Goal: Information Seeking & Learning: Learn about a topic

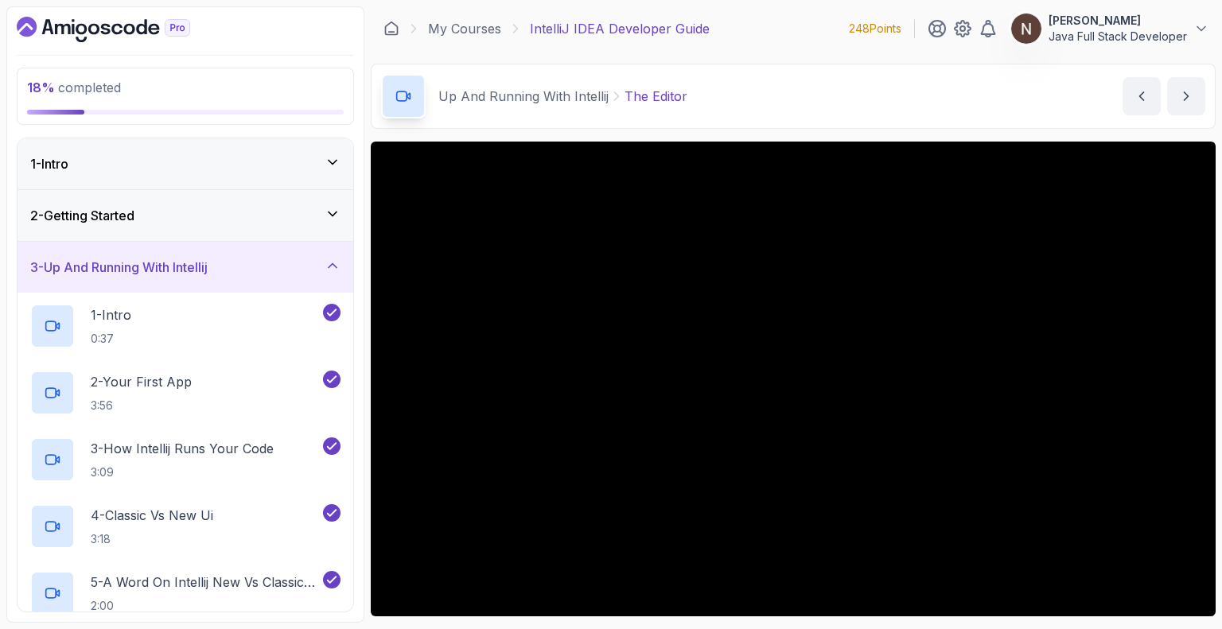
scroll to position [56, 0]
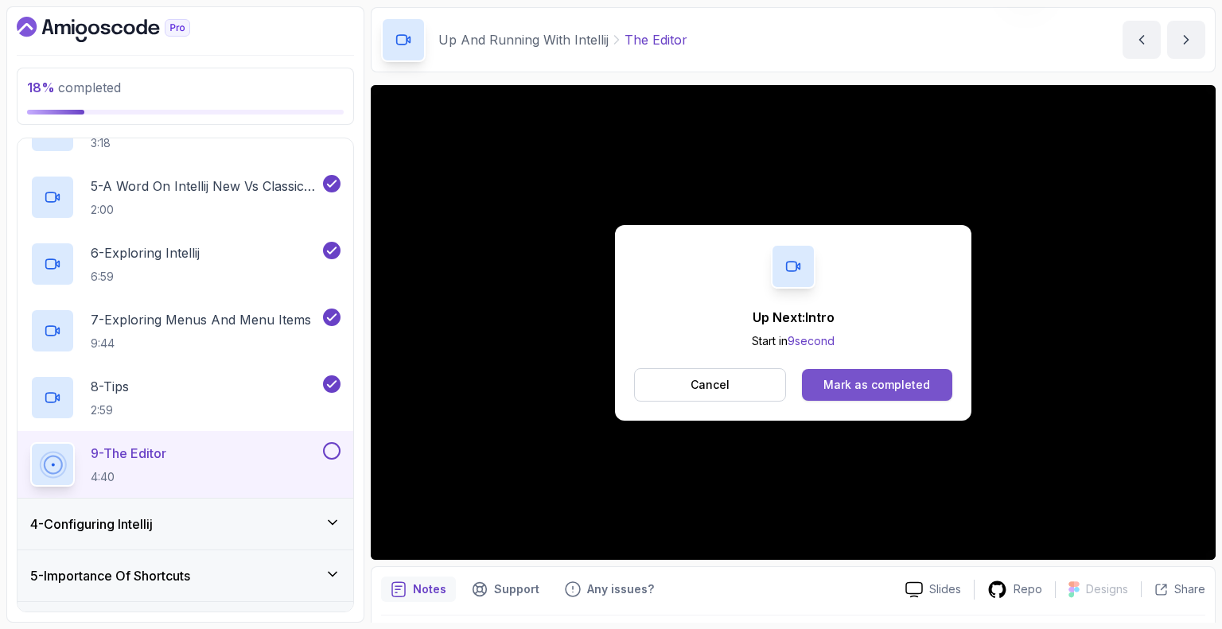
click at [869, 388] on div "Mark as completed" at bounding box center [876, 385] width 107 height 16
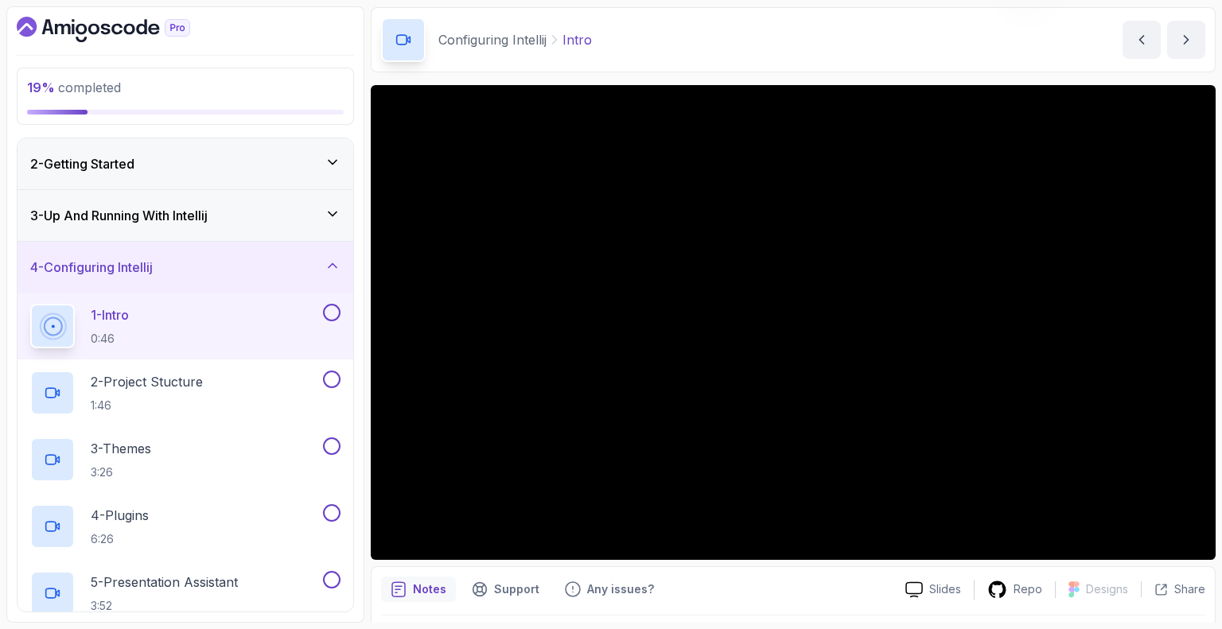
scroll to position [45, 0]
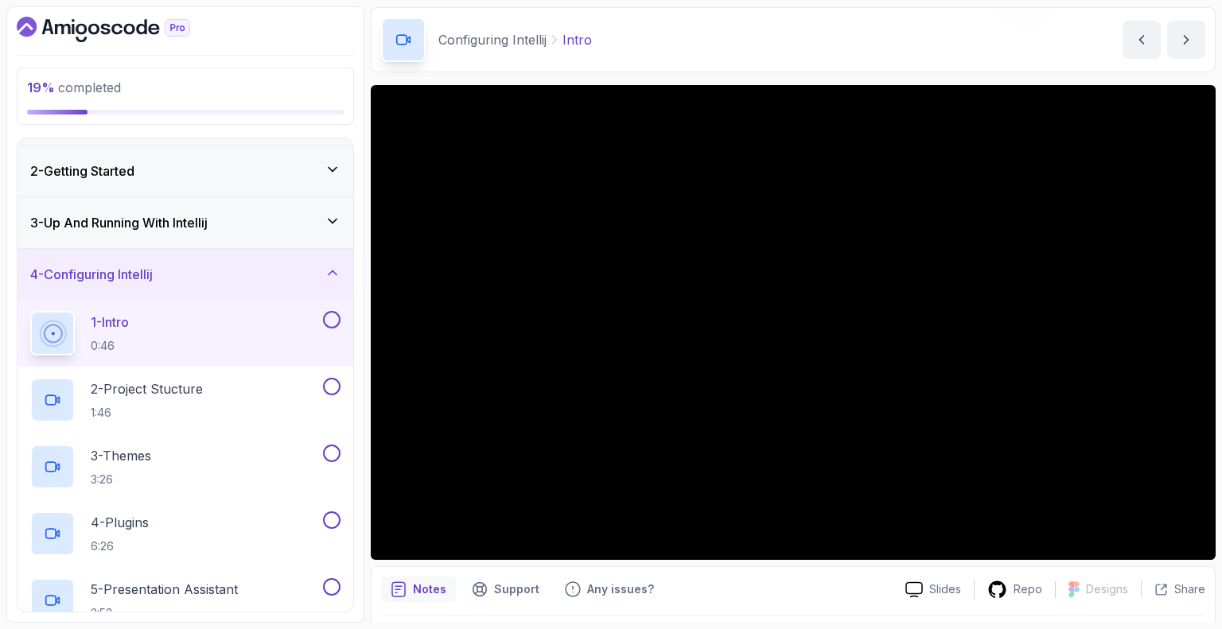
click at [181, 231] on div "3 - Up And Running With Intellij" at bounding box center [185, 222] width 336 height 51
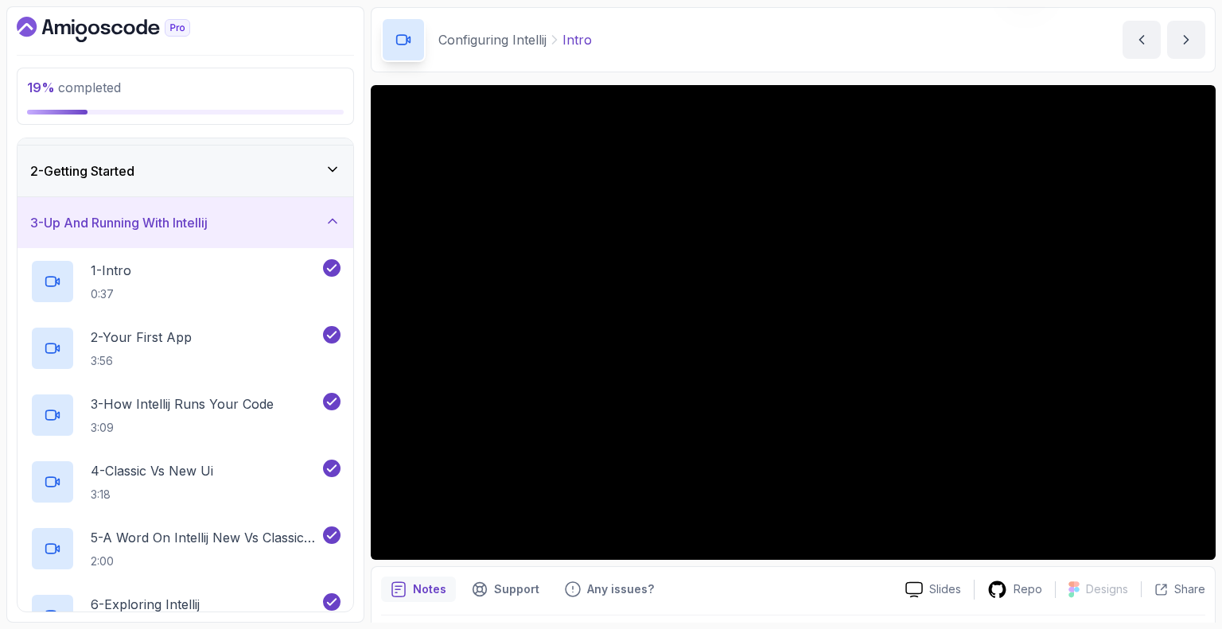
click at [181, 231] on div "3 - Up And Running With Intellij" at bounding box center [185, 222] width 336 height 51
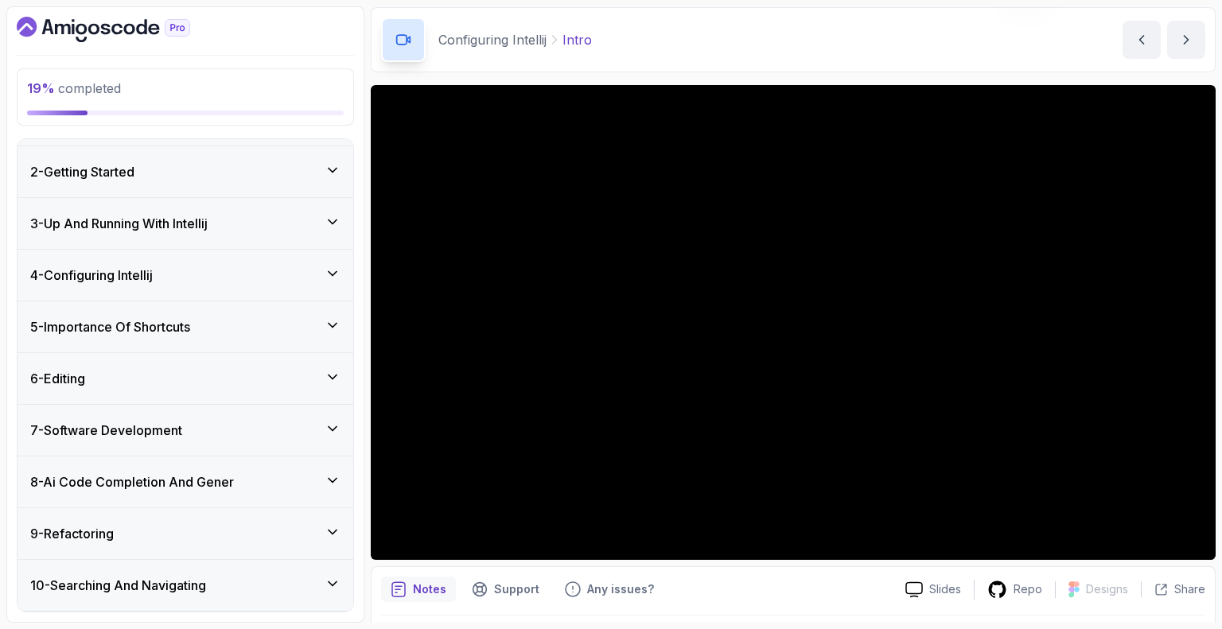
click at [210, 274] on div "4 - Configuring Intellij" at bounding box center [185, 275] width 310 height 19
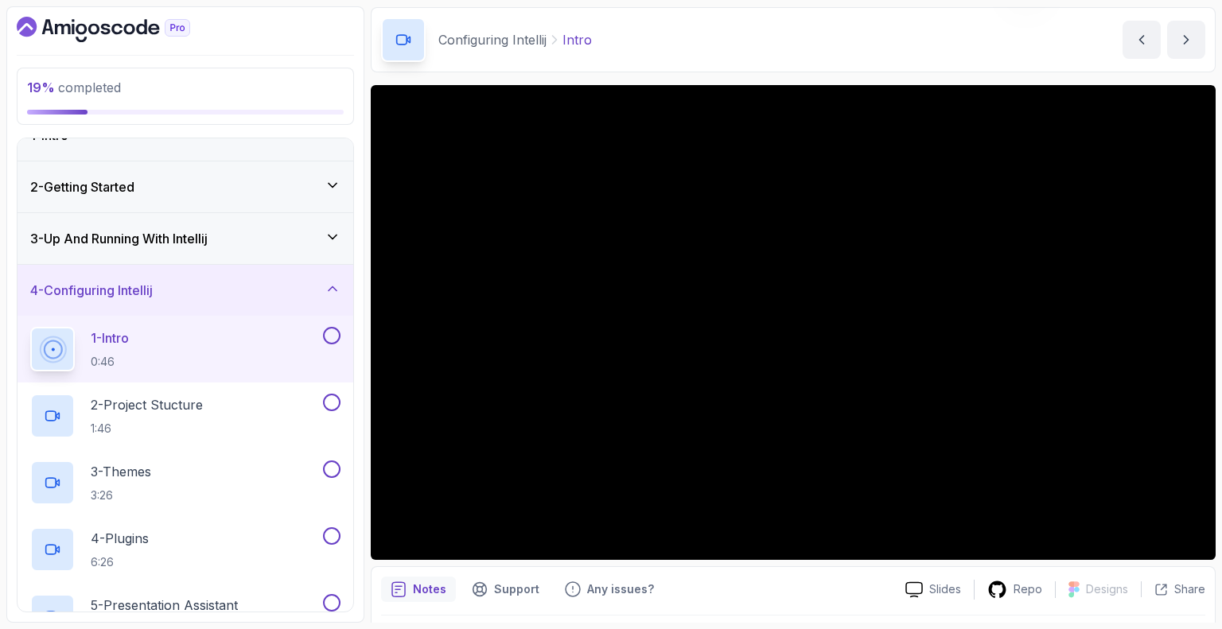
scroll to position [22, 0]
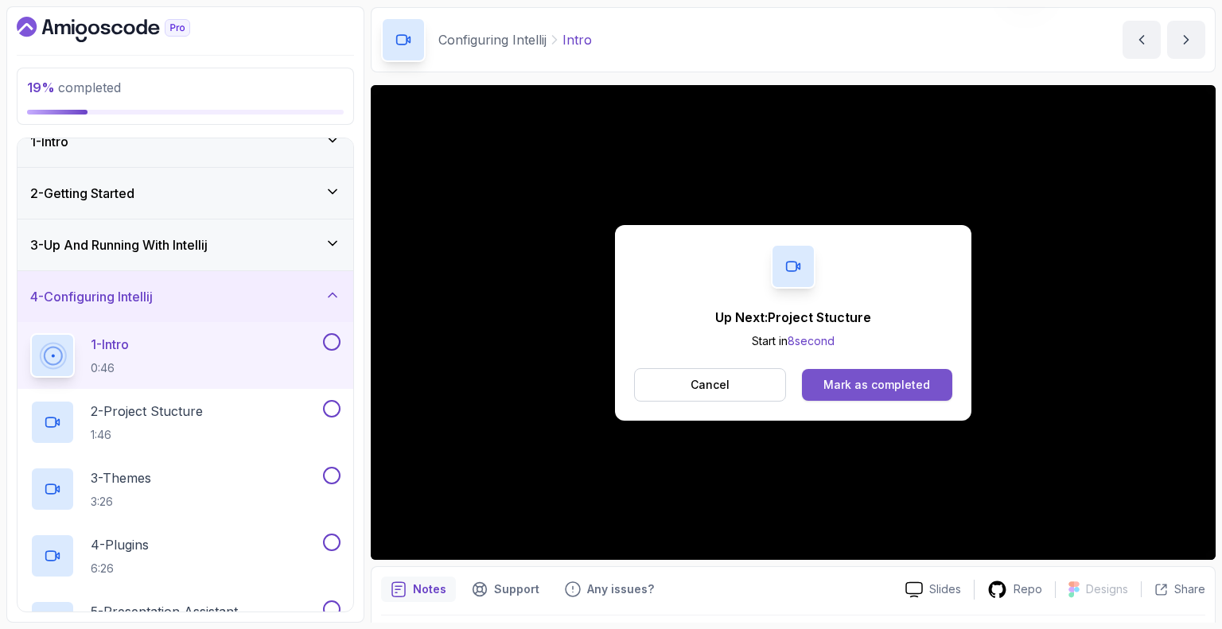
click at [832, 397] on button "Mark as completed" at bounding box center [877, 385] width 150 height 32
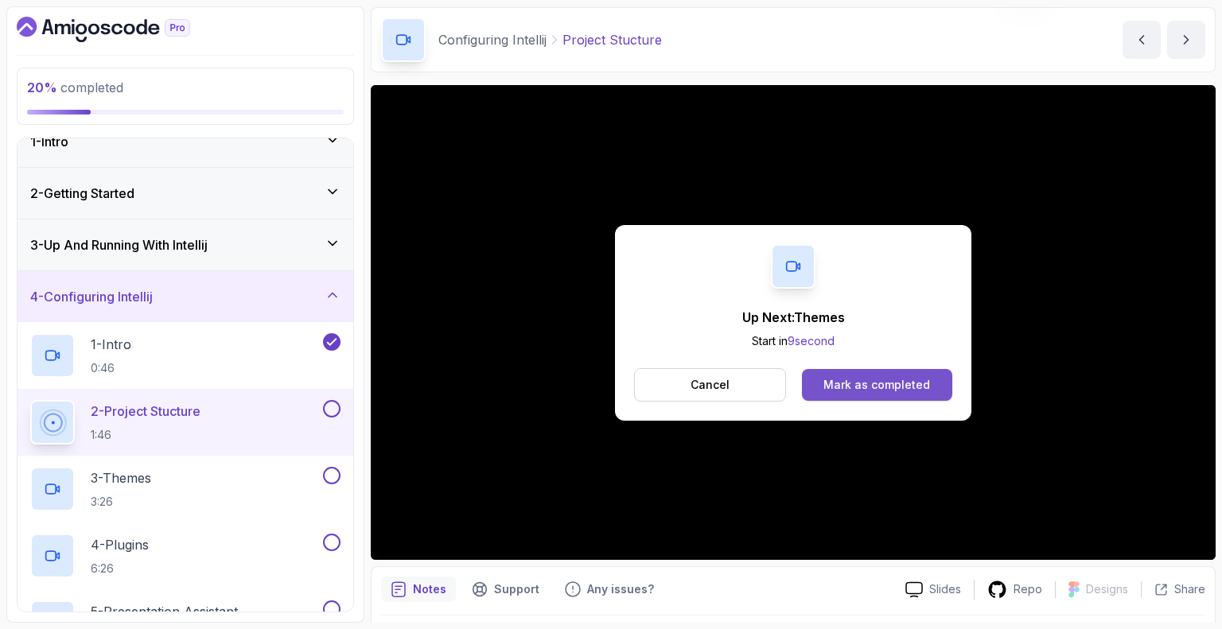
click at [845, 387] on div "Mark as completed" at bounding box center [876, 385] width 107 height 16
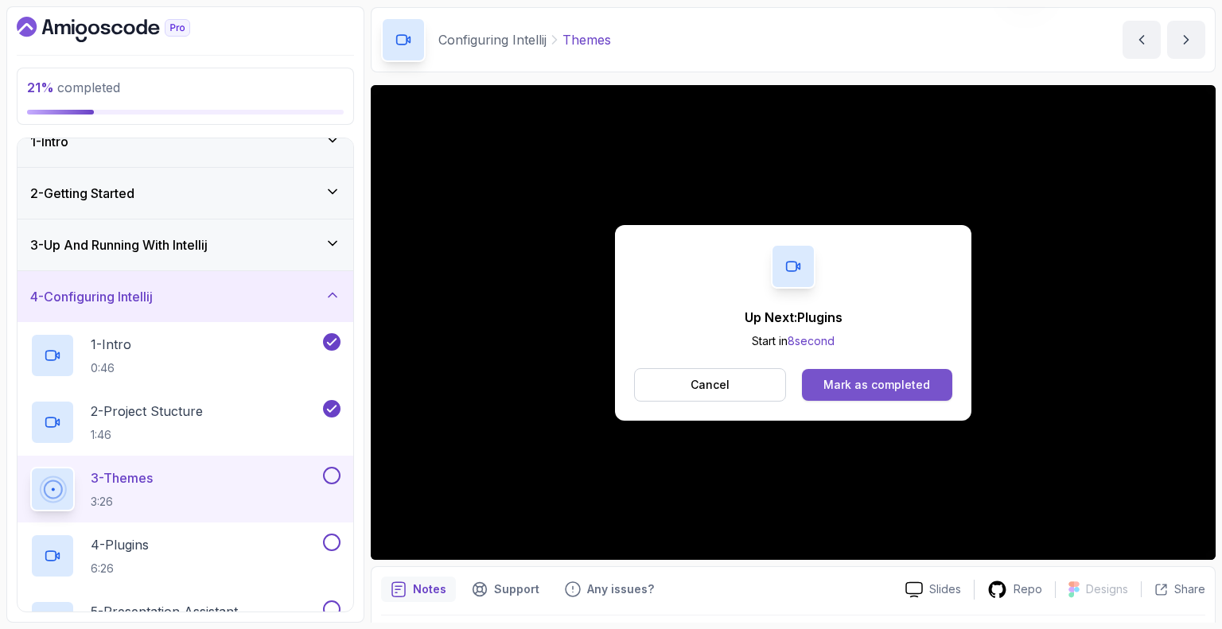
click at [866, 386] on div "Mark as completed" at bounding box center [876, 385] width 107 height 16
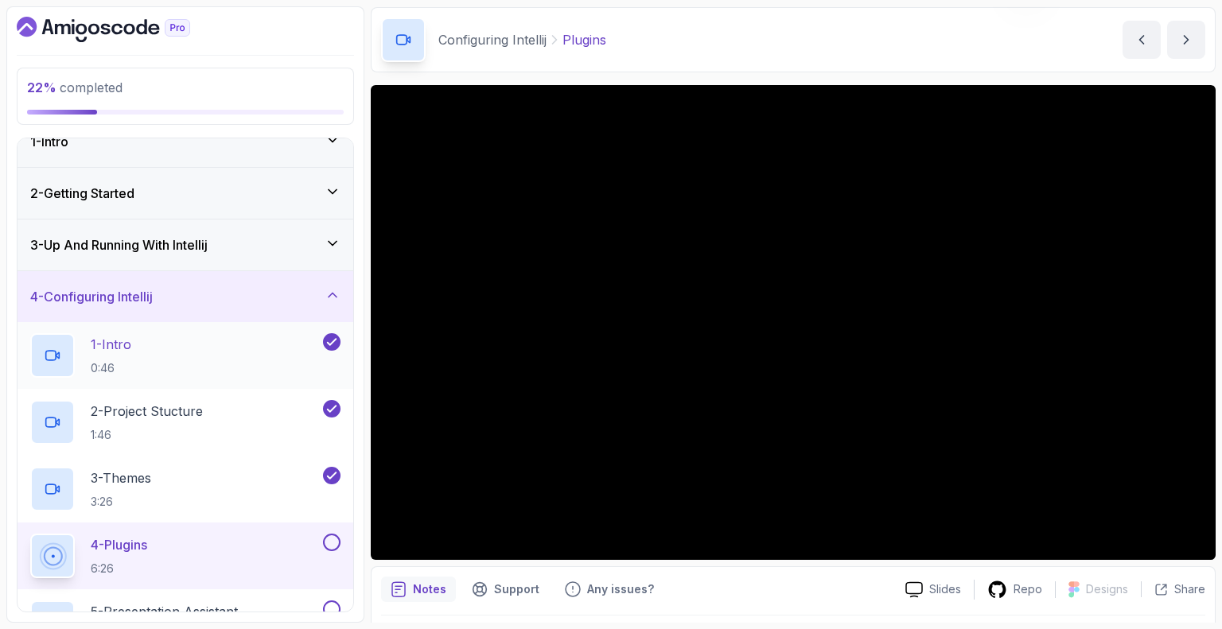
click at [126, 343] on p "1 - Intro" at bounding box center [111, 344] width 41 height 19
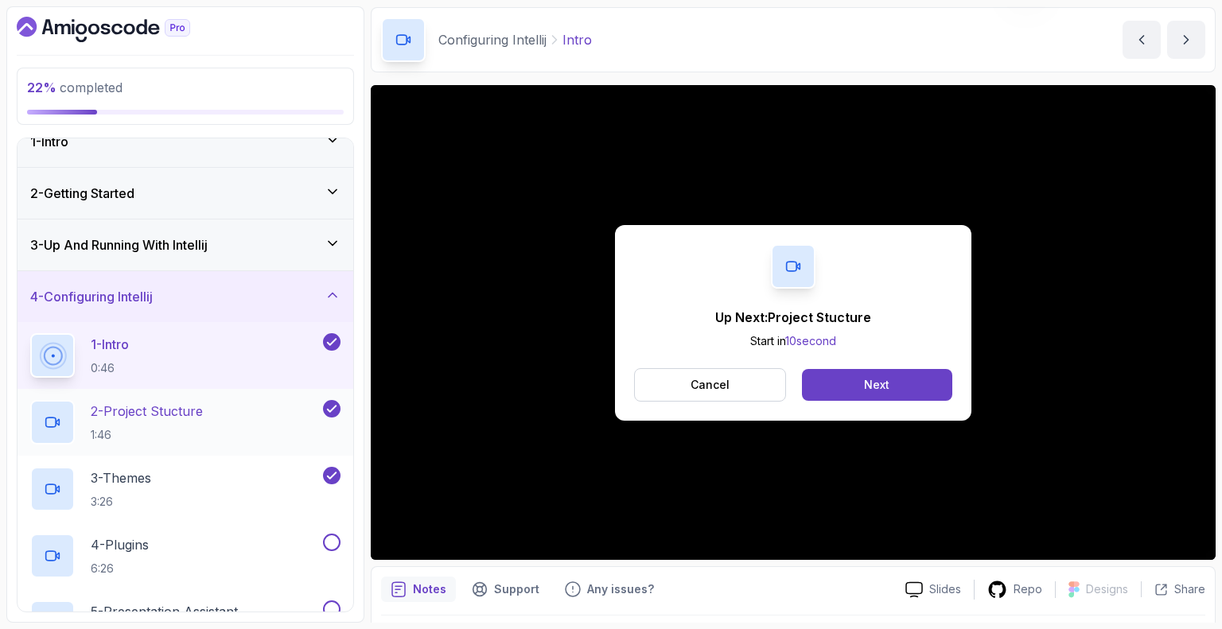
click at [143, 412] on p "2 - Project Stucture" at bounding box center [147, 411] width 112 height 19
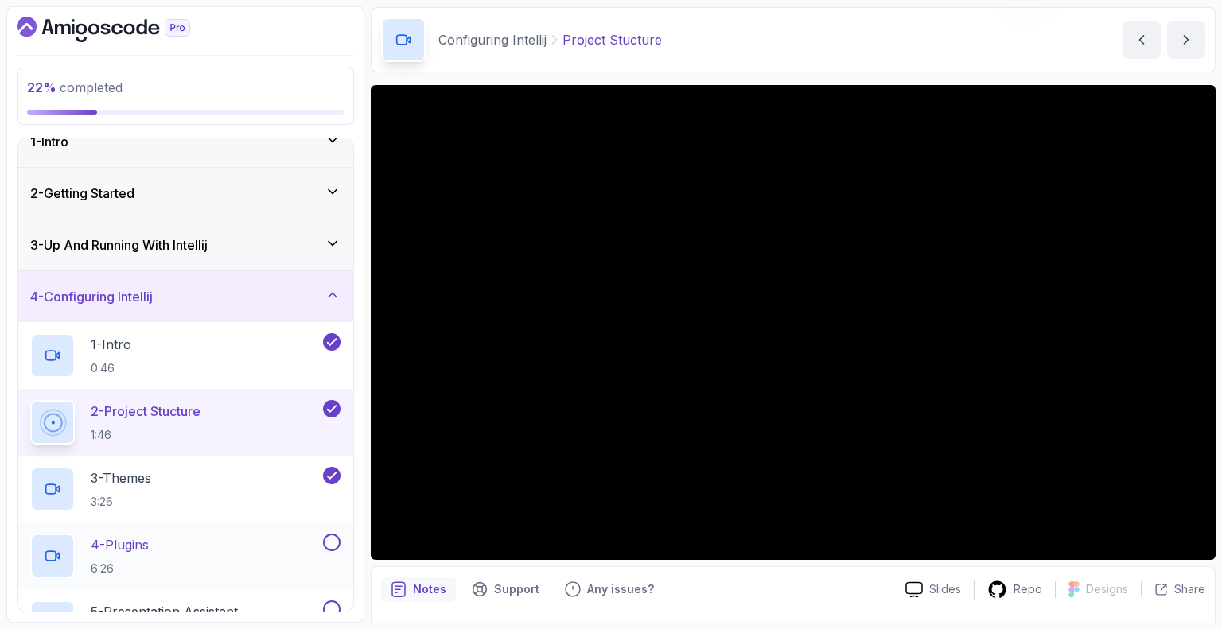
click at [137, 538] on p "4 - Plugins" at bounding box center [120, 544] width 58 height 19
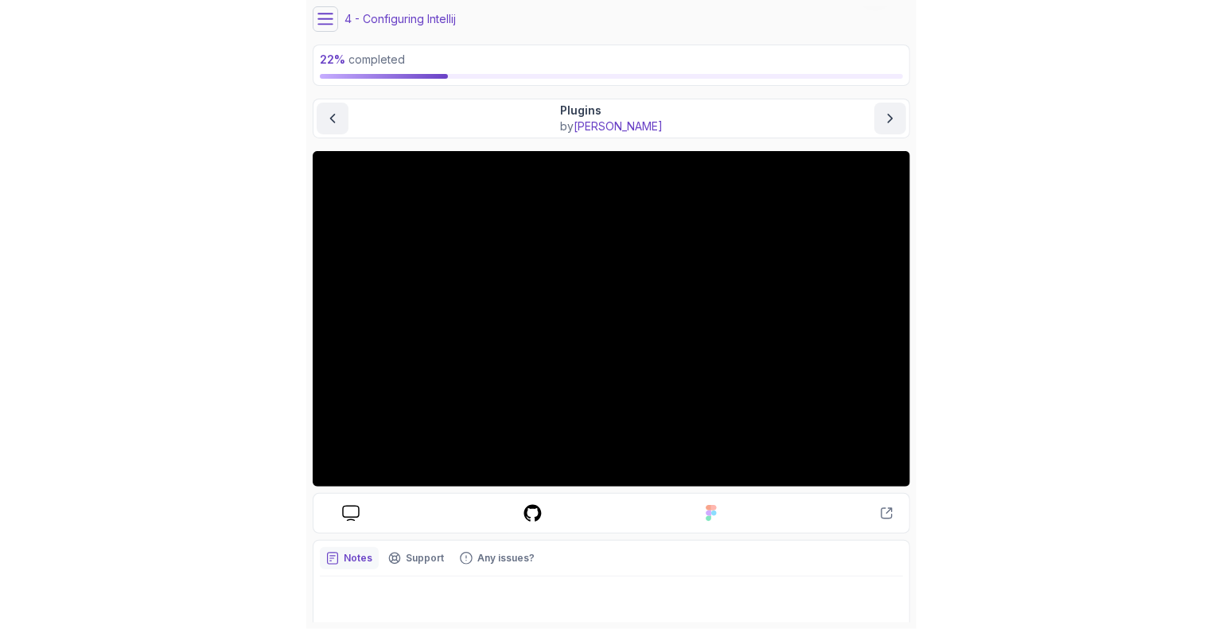
scroll to position [50, 0]
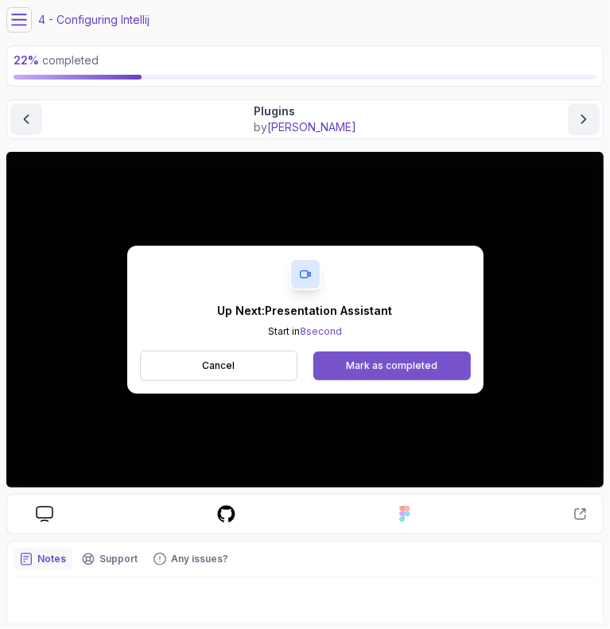
click at [368, 371] on div "Mark as completed" at bounding box center [391, 366] width 91 height 13
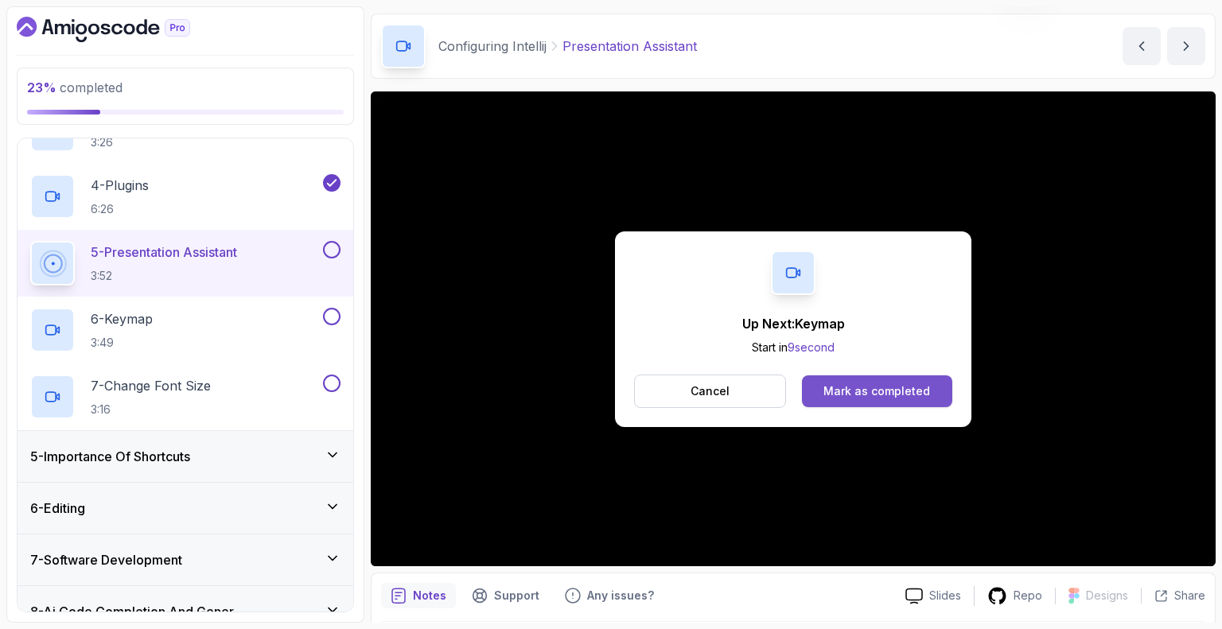
click at [853, 393] on div "Mark as completed" at bounding box center [876, 391] width 107 height 16
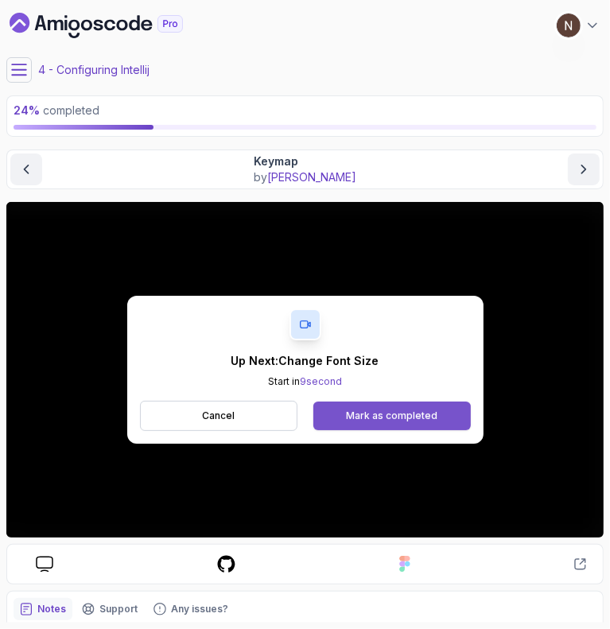
click at [391, 414] on div "Mark as completed" at bounding box center [391, 416] width 91 height 13
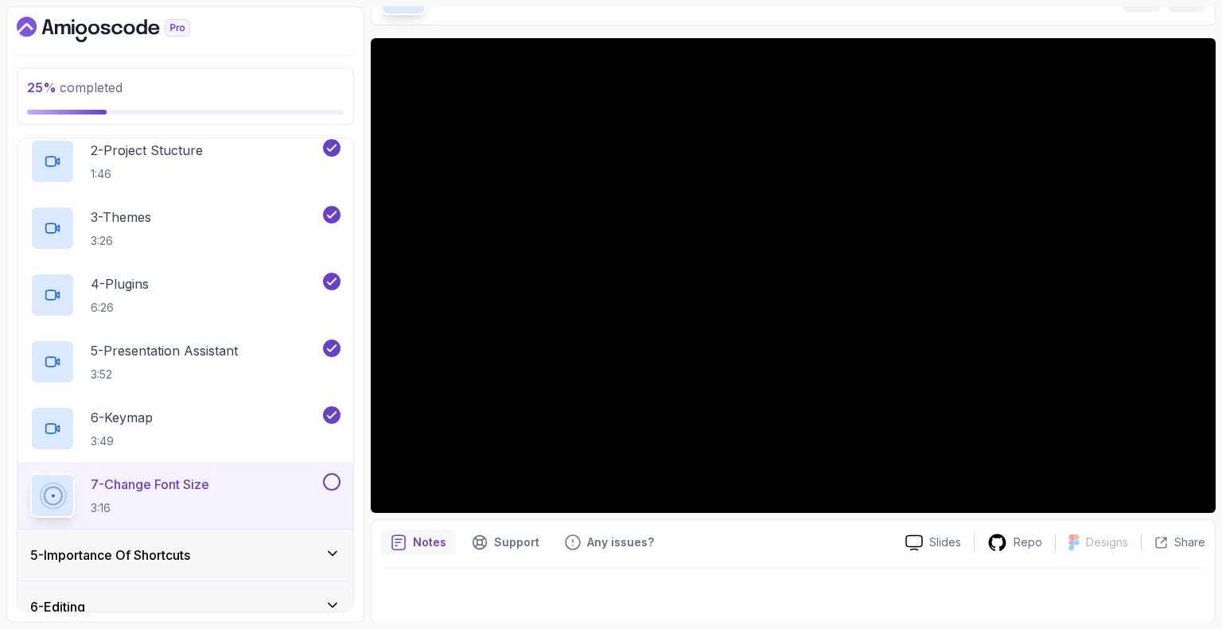
scroll to position [283, 0]
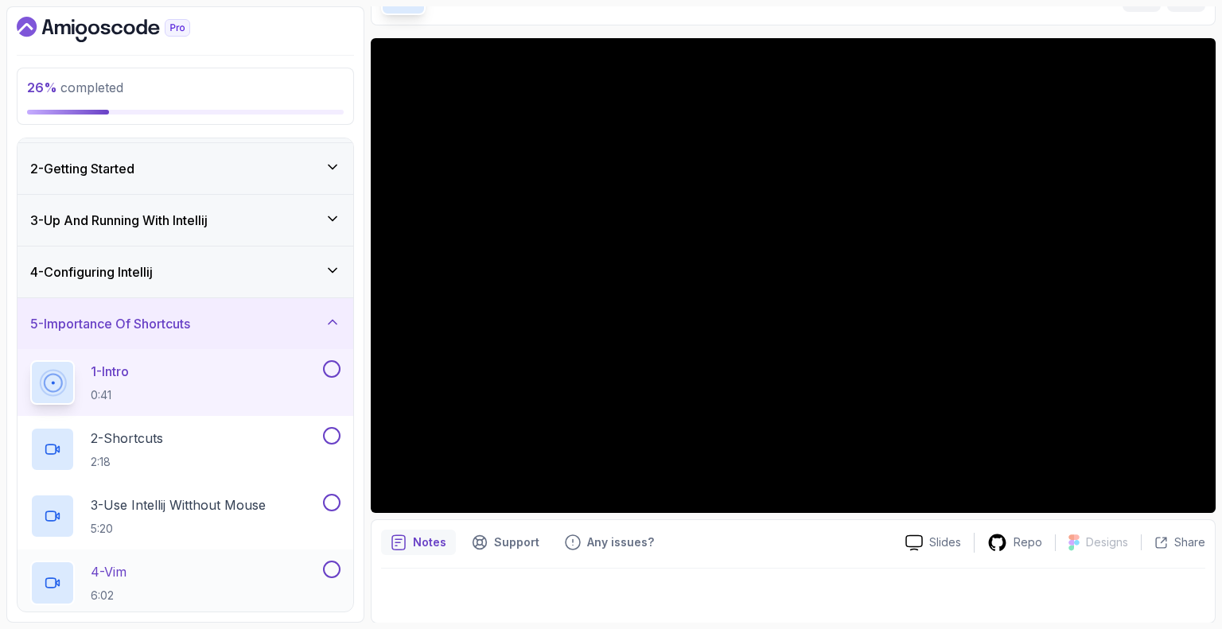
scroll to position [45, 0]
click at [172, 274] on div "4 - Configuring Intellij" at bounding box center [185, 274] width 310 height 19
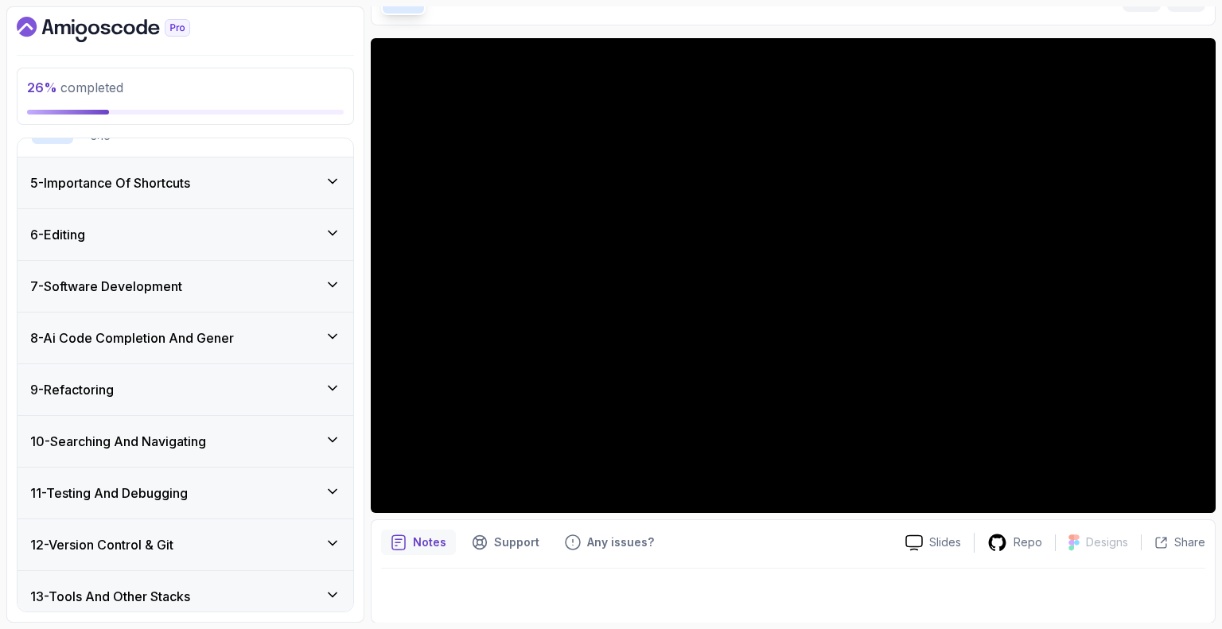
scroll to position [656, 0]
click at [223, 177] on div "5 - Importance Of Shortcuts" at bounding box center [185, 182] width 310 height 19
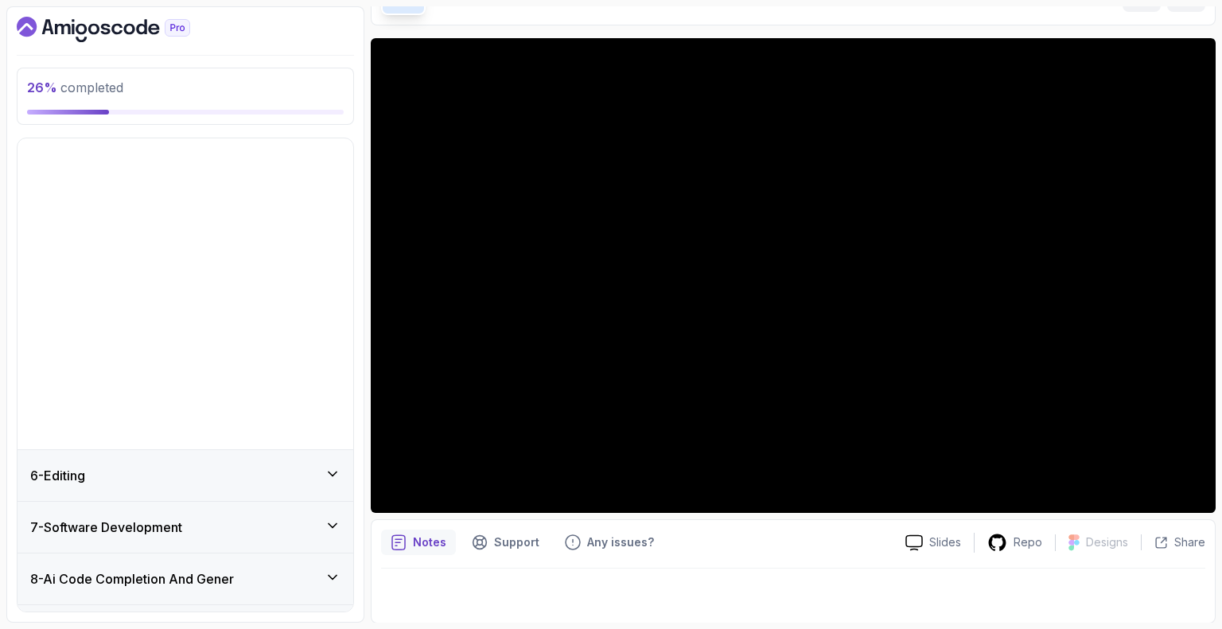
scroll to position [247, 0]
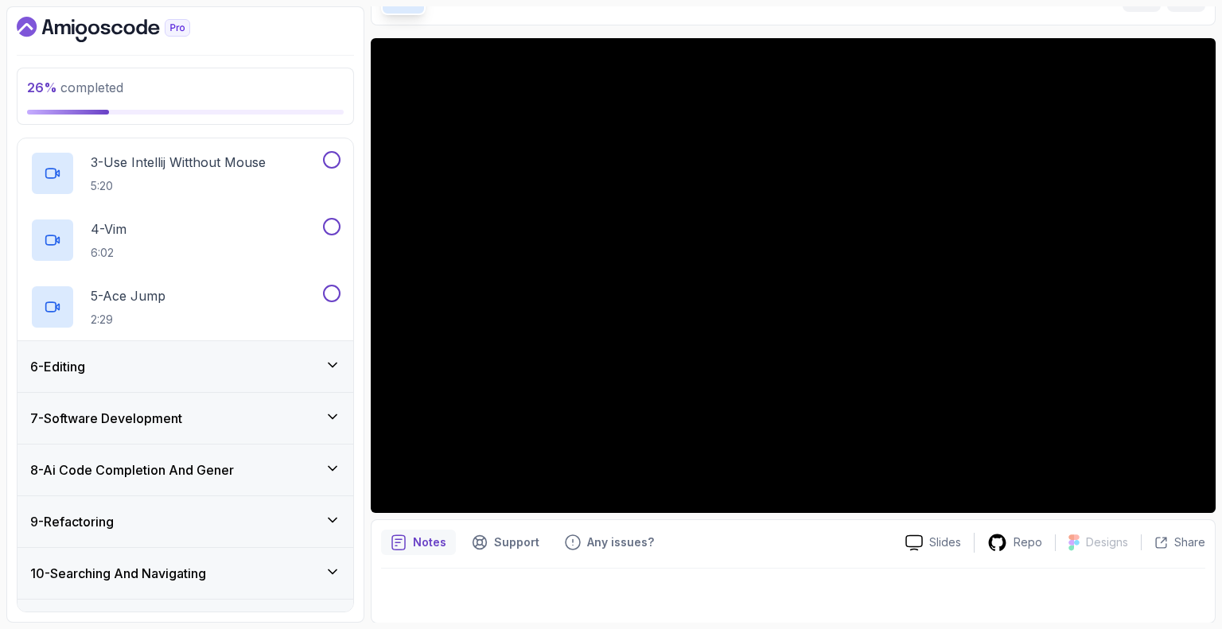
click at [248, 370] on div "6 - Editing" at bounding box center [185, 366] width 310 height 19
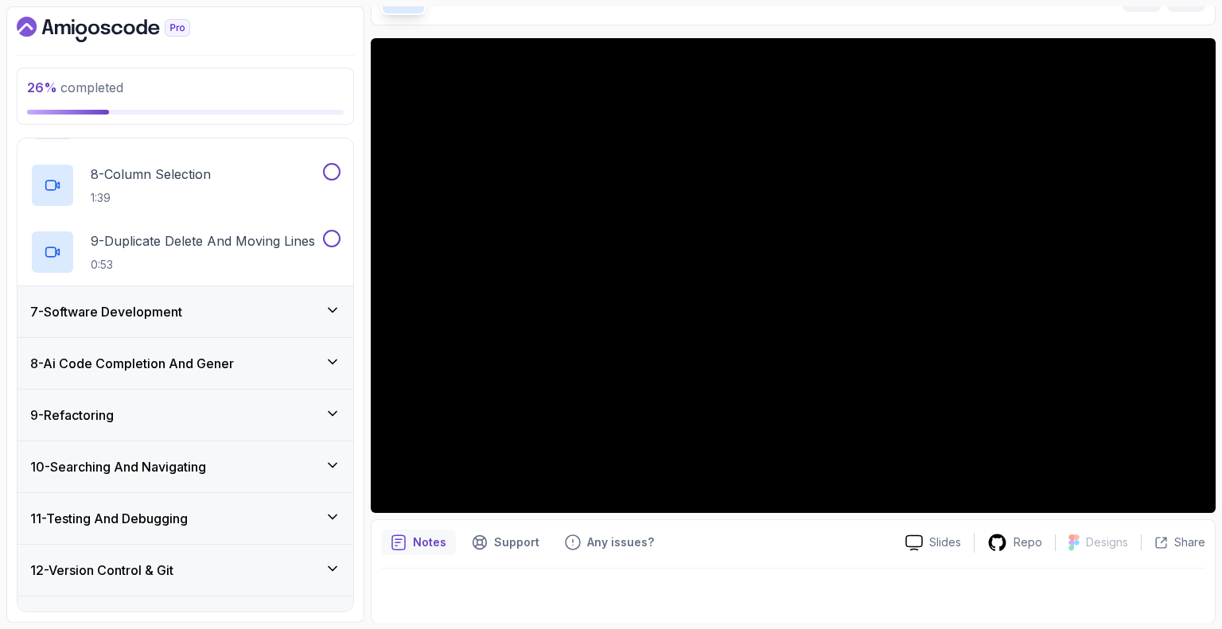
scroll to position [770, 0]
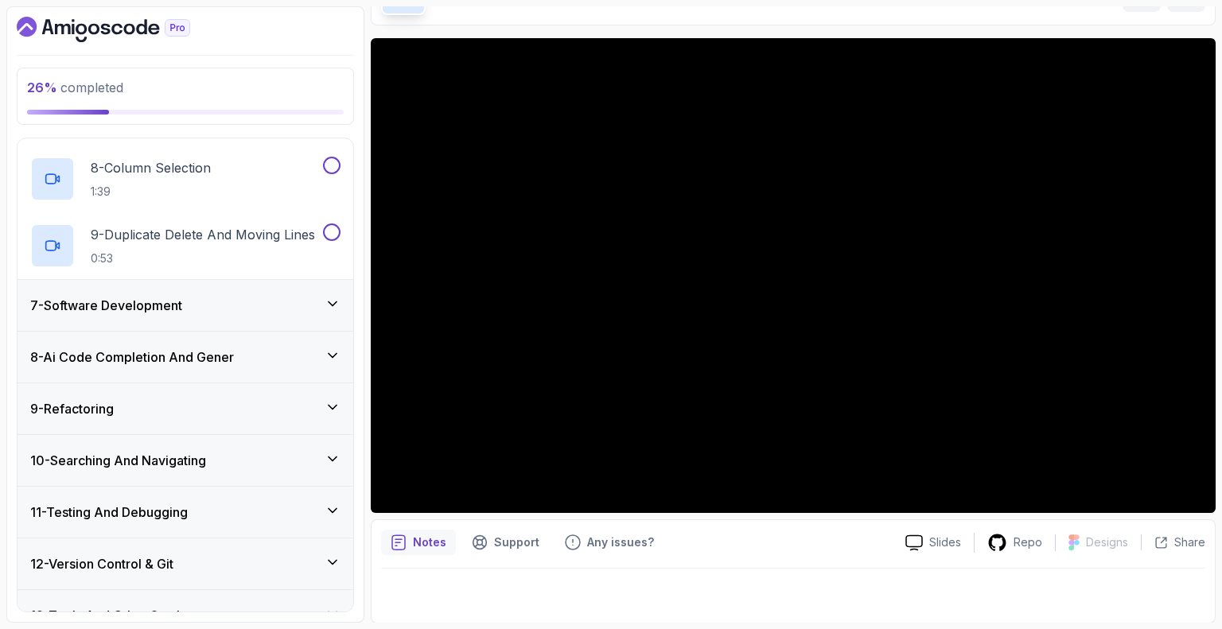
click at [220, 299] on div "7 - Software Development" at bounding box center [185, 305] width 310 height 19
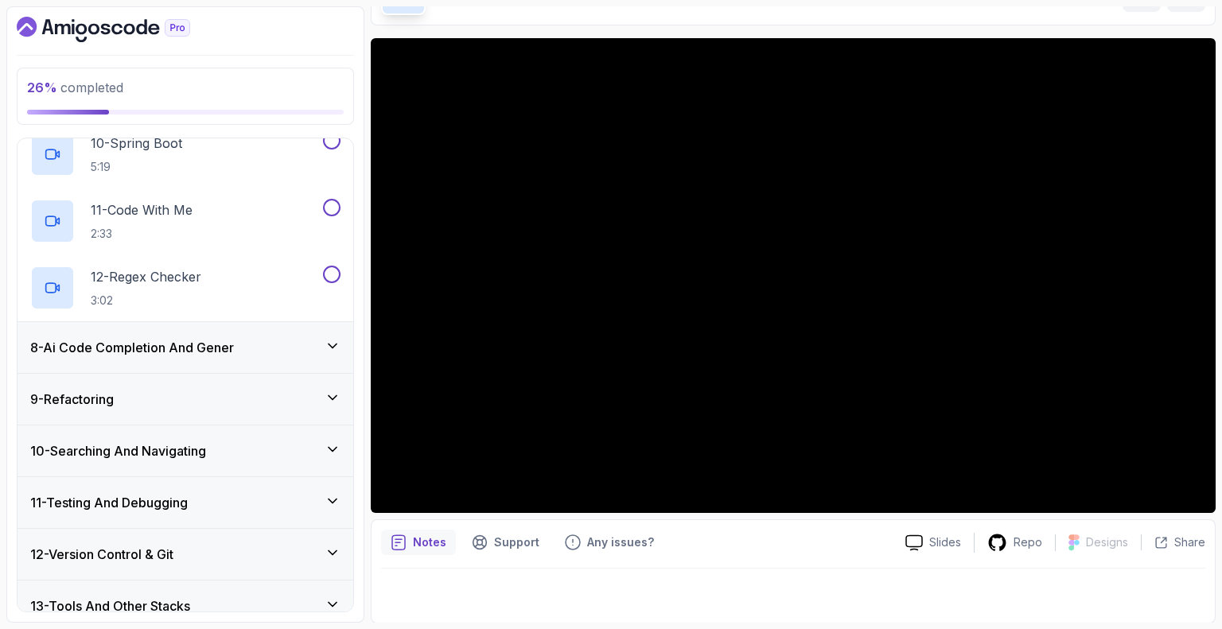
scroll to position [980, 0]
click at [183, 349] on h3 "8 - Ai Code Completion And Gener" at bounding box center [132, 347] width 204 height 19
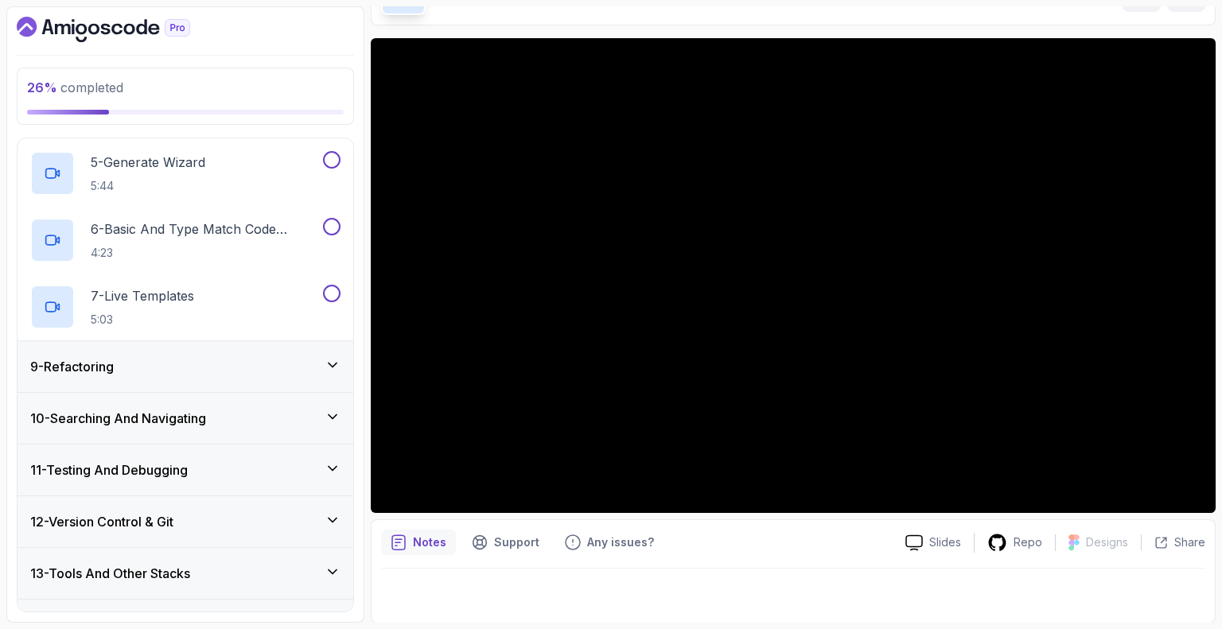
scroll to position [679, 0]
click at [157, 366] on div "9 - Refactoring" at bounding box center [185, 365] width 310 height 19
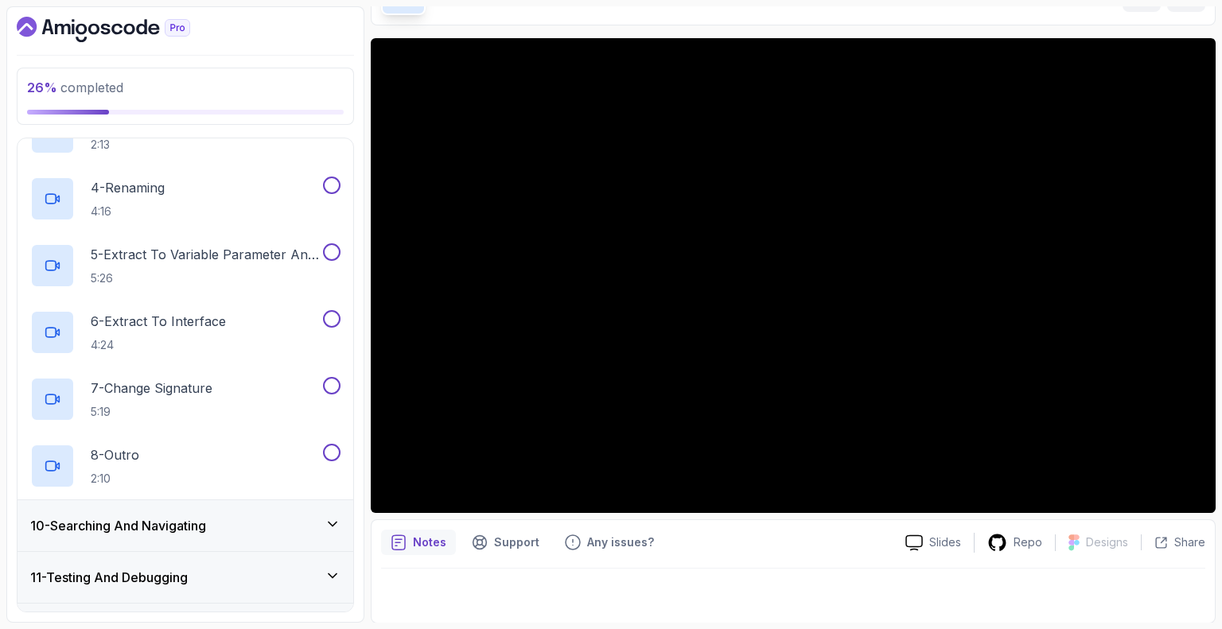
scroll to position [781, 0]
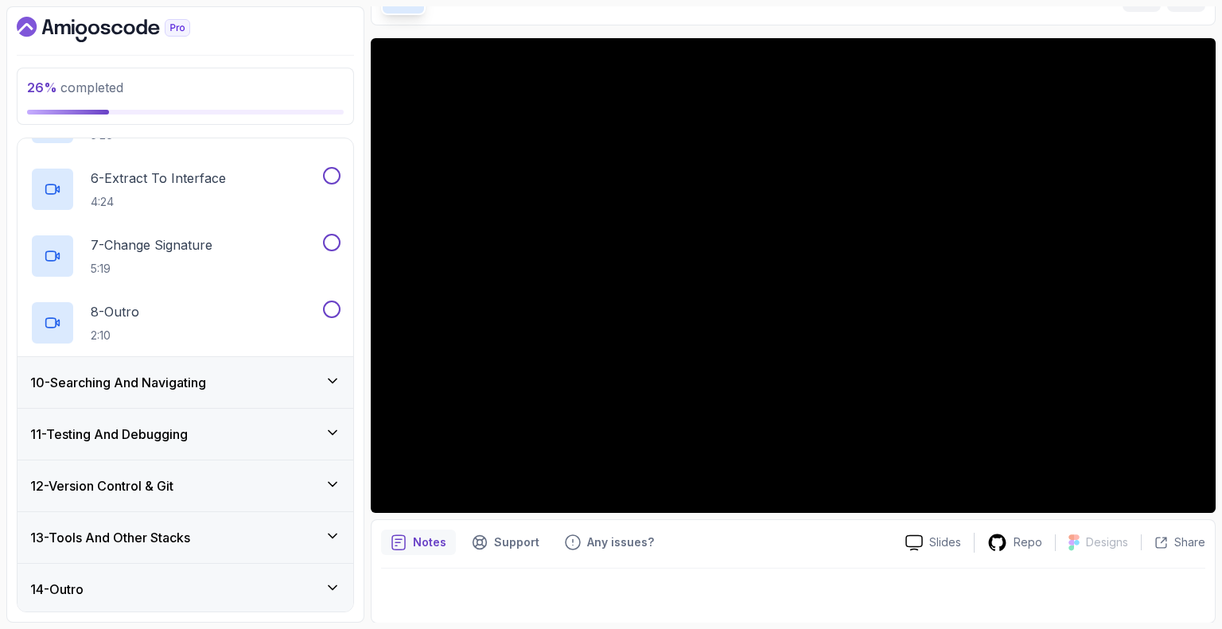
click at [132, 375] on h3 "10 - Searching And Navigating" at bounding box center [118, 382] width 176 height 19
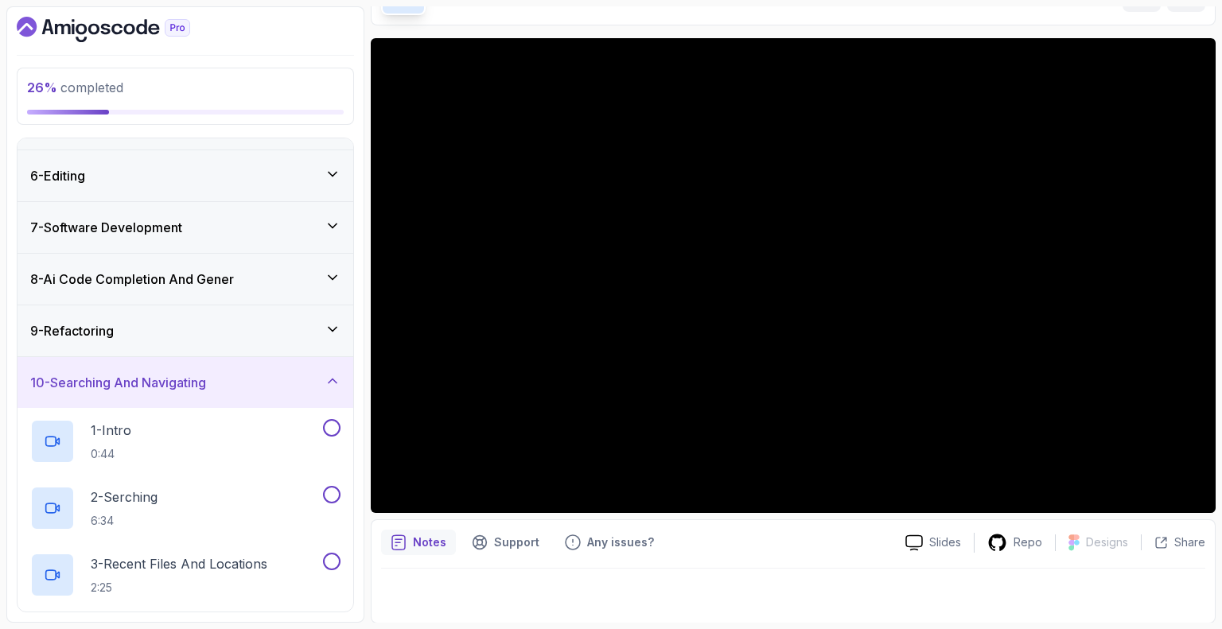
scroll to position [714, 0]
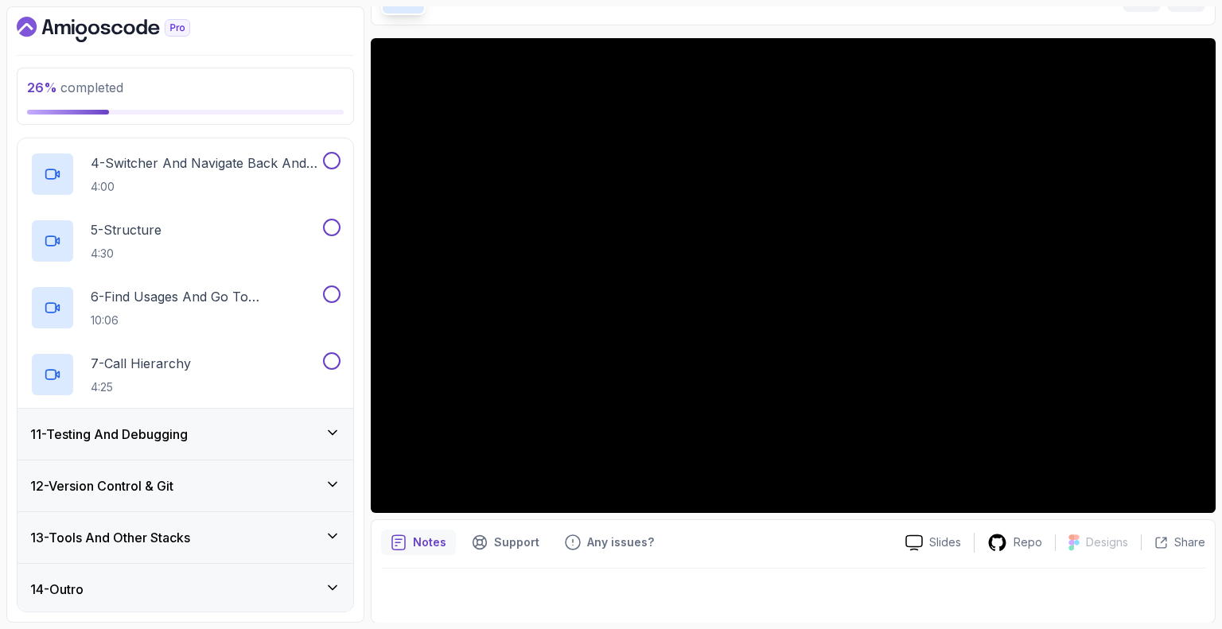
click at [111, 441] on h3 "11 - Testing And Debugging" at bounding box center [108, 434] width 157 height 19
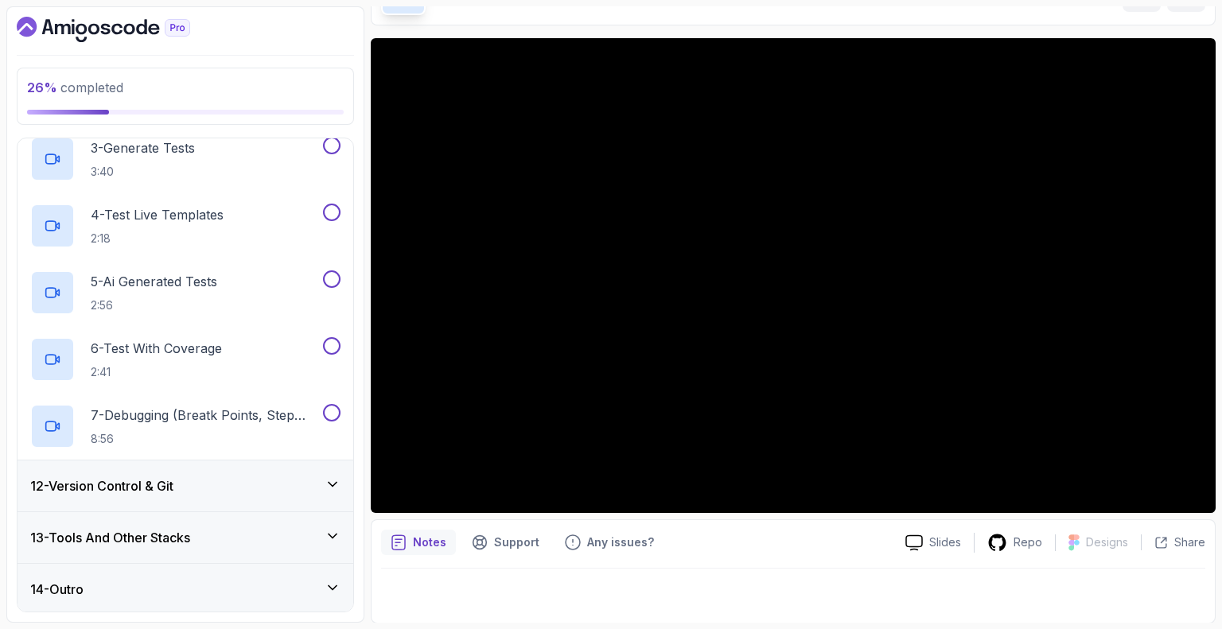
click at [120, 483] on h3 "12 - Version Control & Git" at bounding box center [101, 485] width 143 height 19
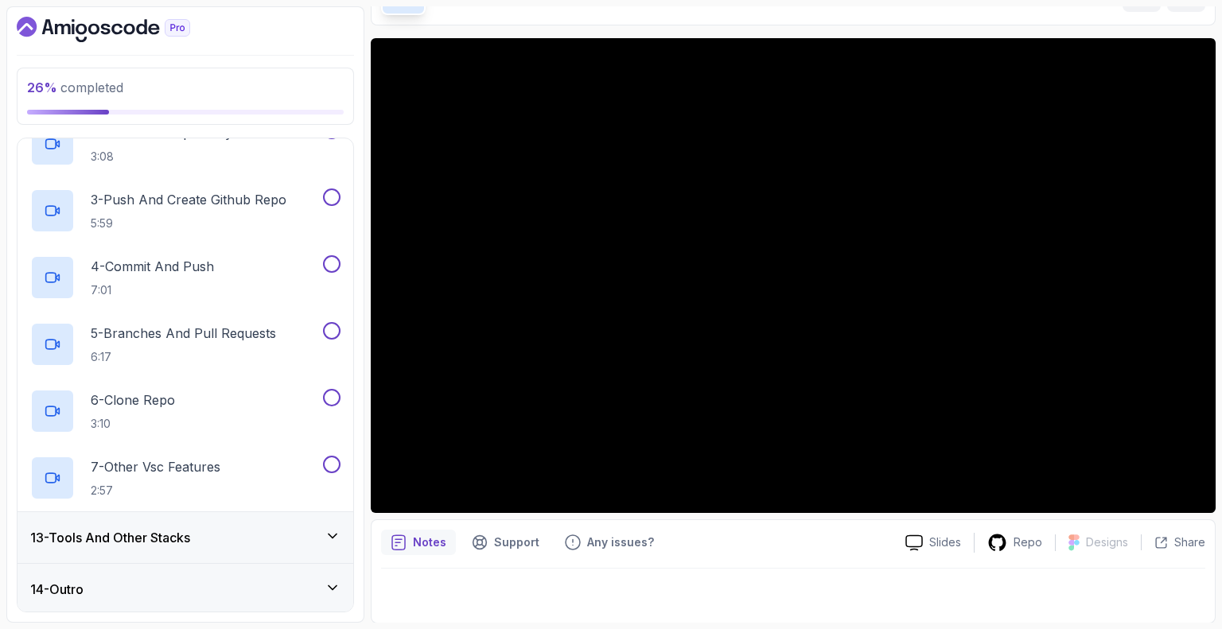
click at [94, 542] on h3 "13 - Tools And Other Stacks" at bounding box center [110, 537] width 160 height 19
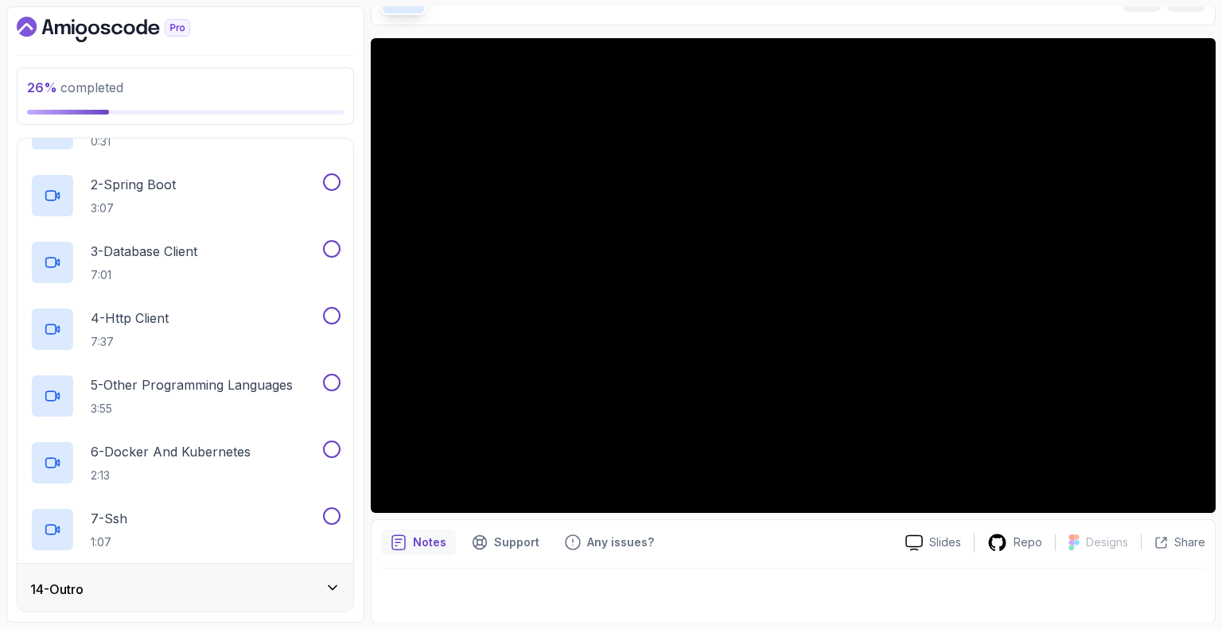
click at [84, 590] on h3 "14 - Outro" at bounding box center [56, 589] width 53 height 19
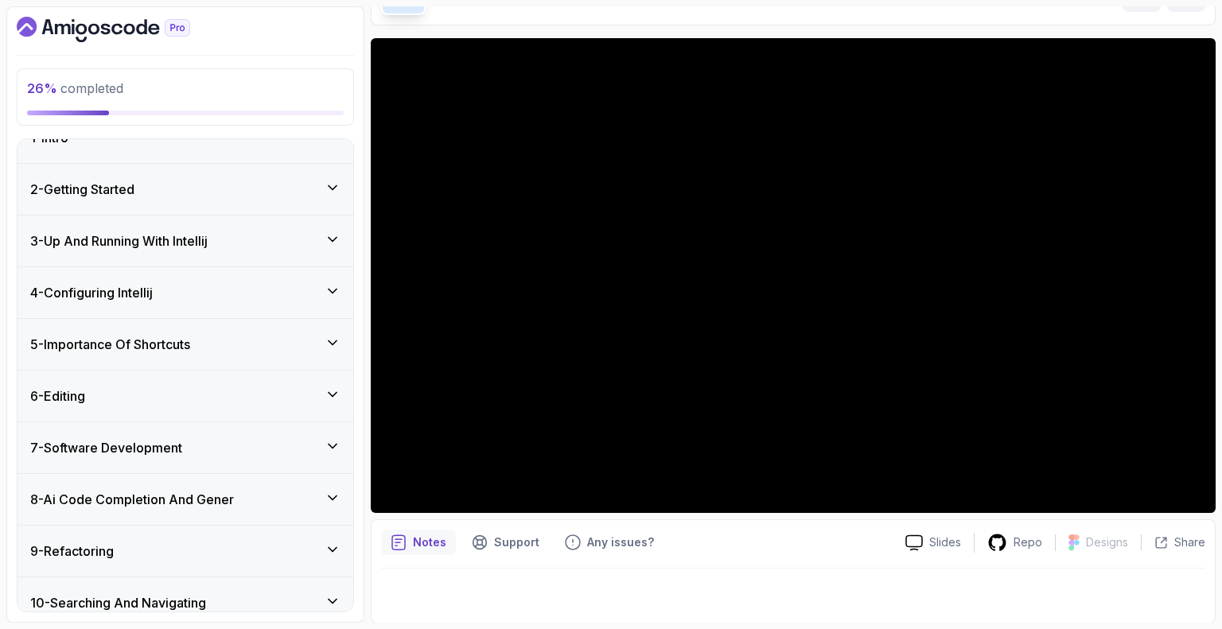
scroll to position [0, 0]
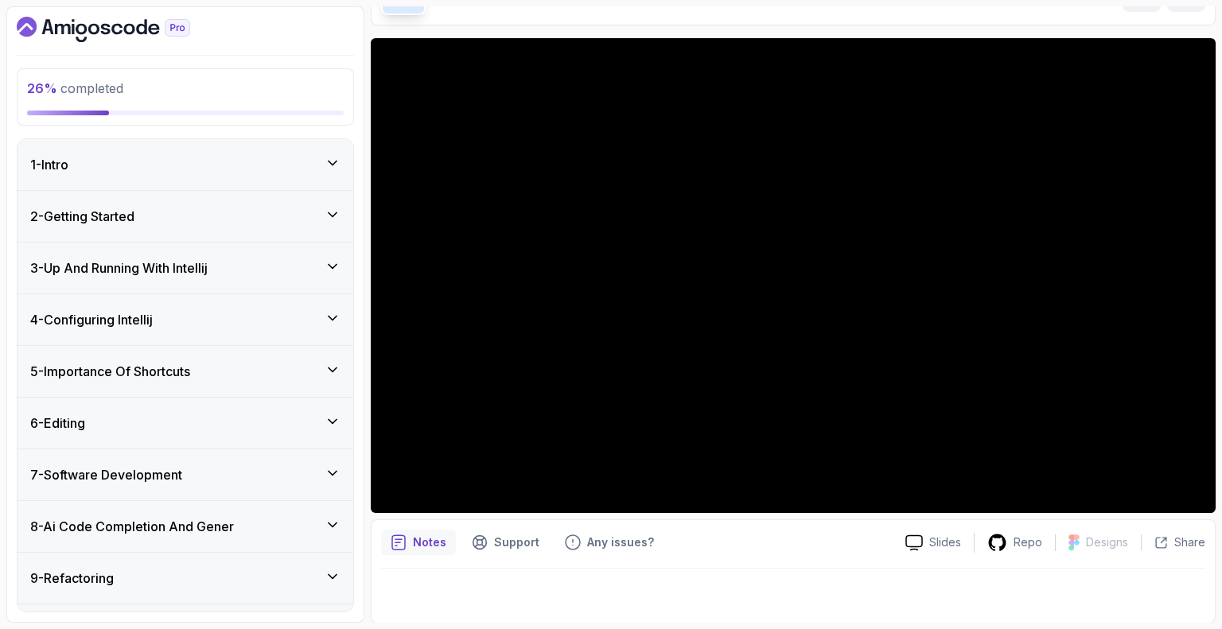
click at [190, 369] on h3 "5 - Importance Of Shortcuts" at bounding box center [110, 371] width 160 height 19
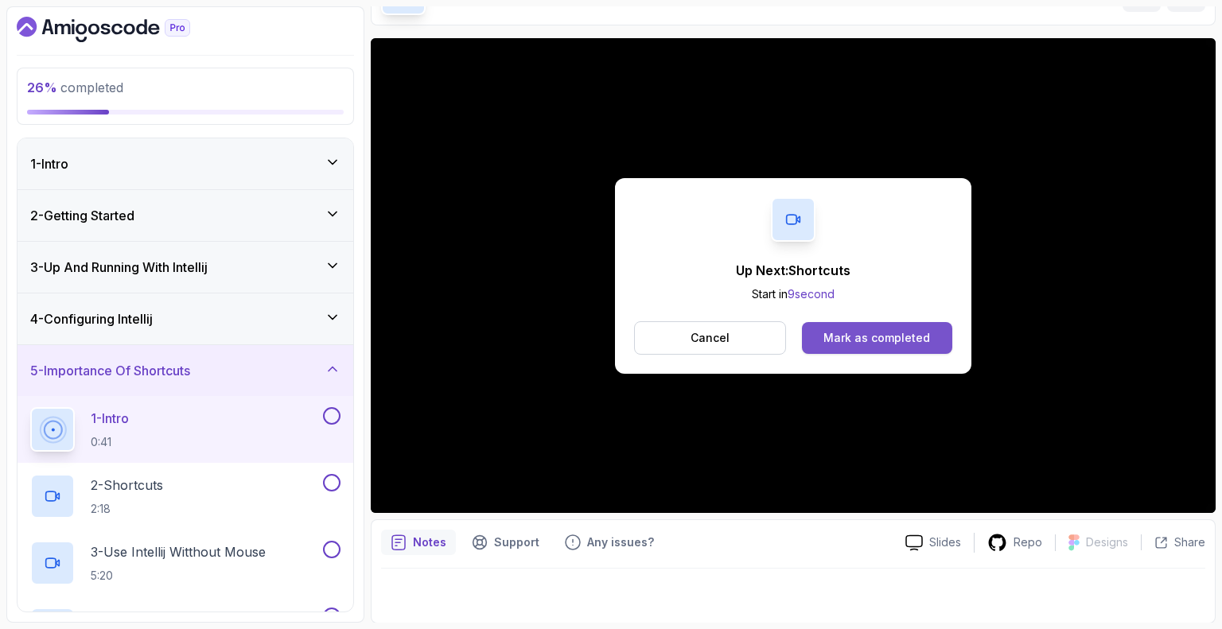
click at [891, 333] on div "Mark as completed" at bounding box center [876, 338] width 107 height 16
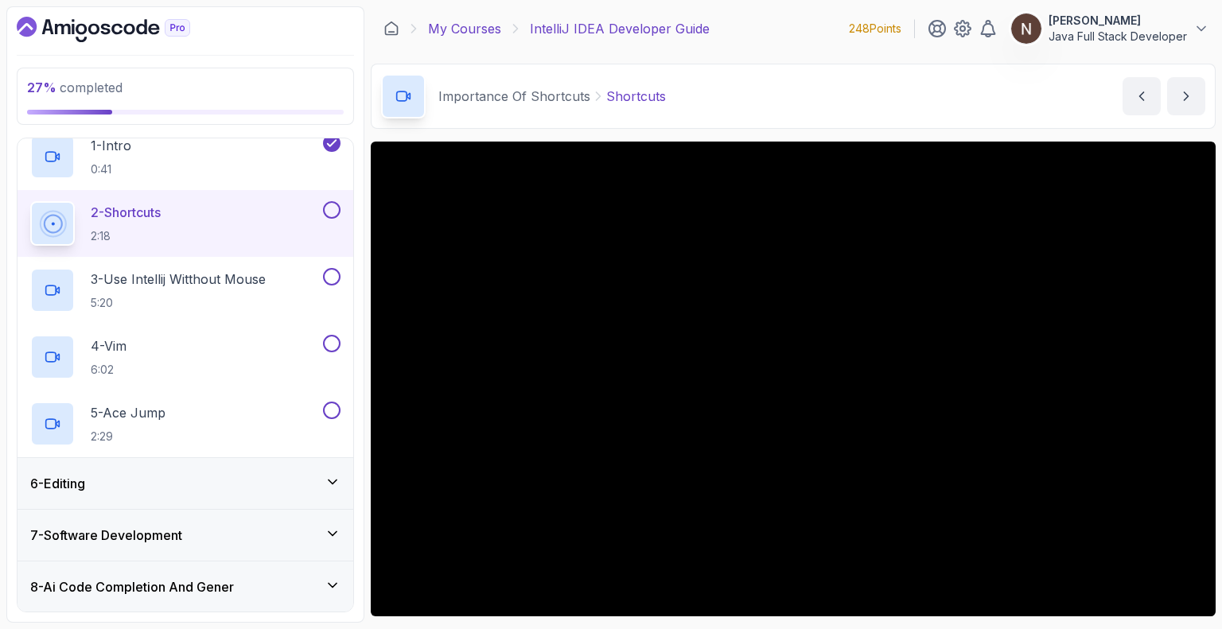
click at [487, 21] on link "My Courses" at bounding box center [464, 28] width 73 height 19
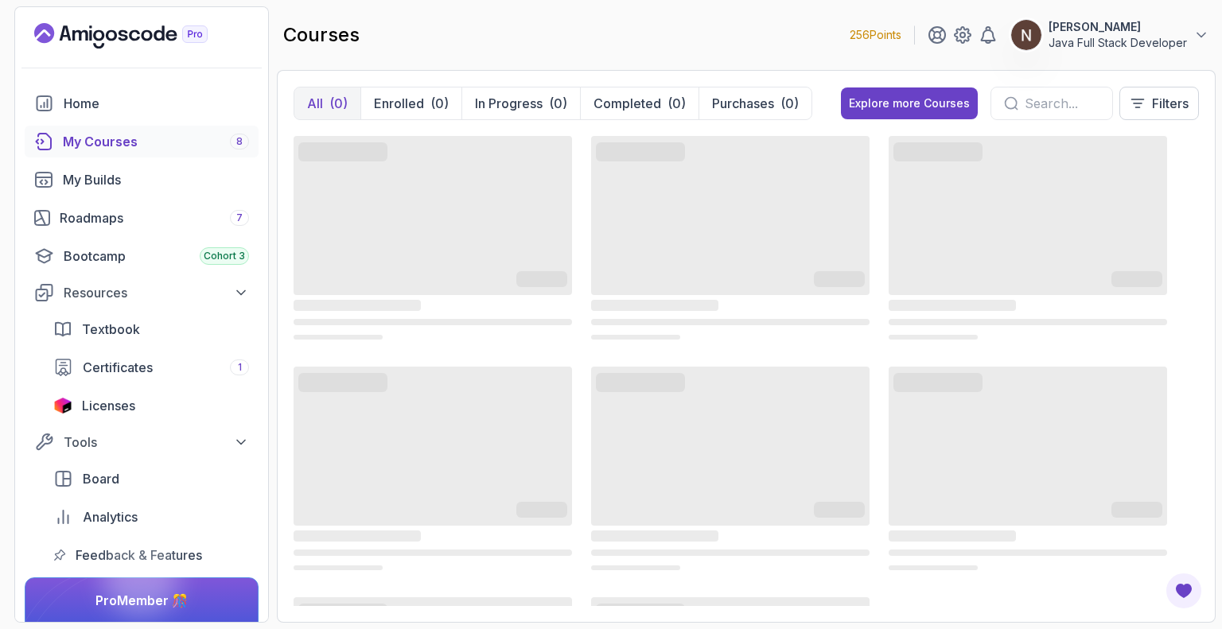
click at [181, 135] on div "My Courses 8" at bounding box center [156, 141] width 186 height 19
click at [177, 209] on div "Roadmaps 7" at bounding box center [154, 217] width 189 height 19
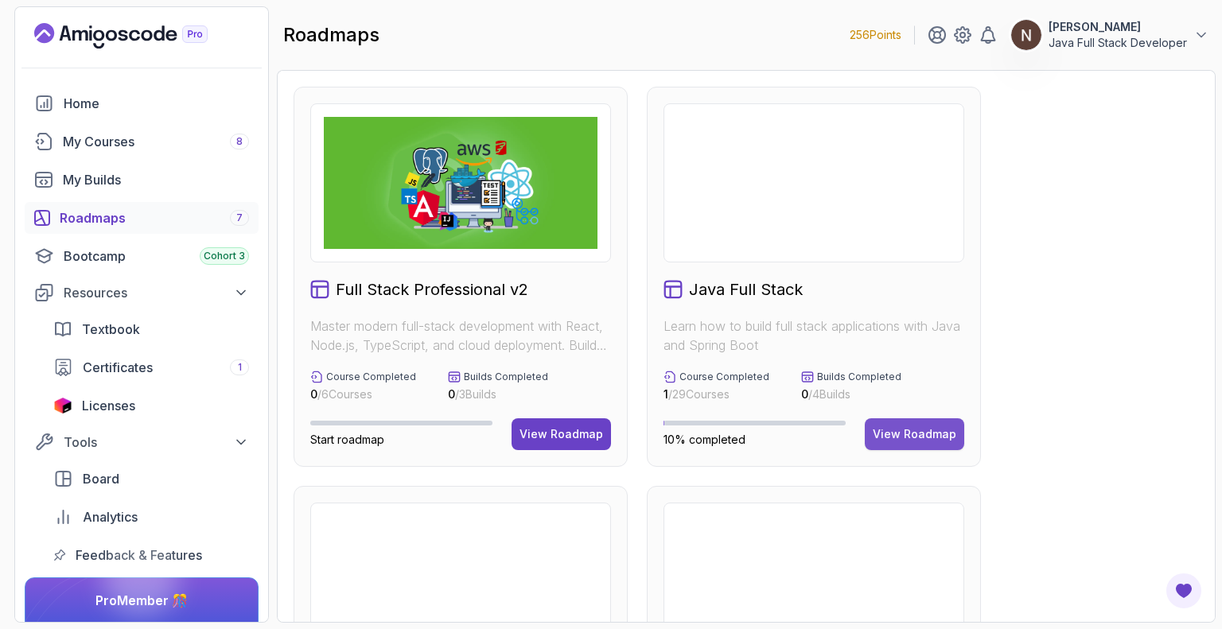
click at [891, 432] on div "View Roadmap" at bounding box center [915, 434] width 84 height 16
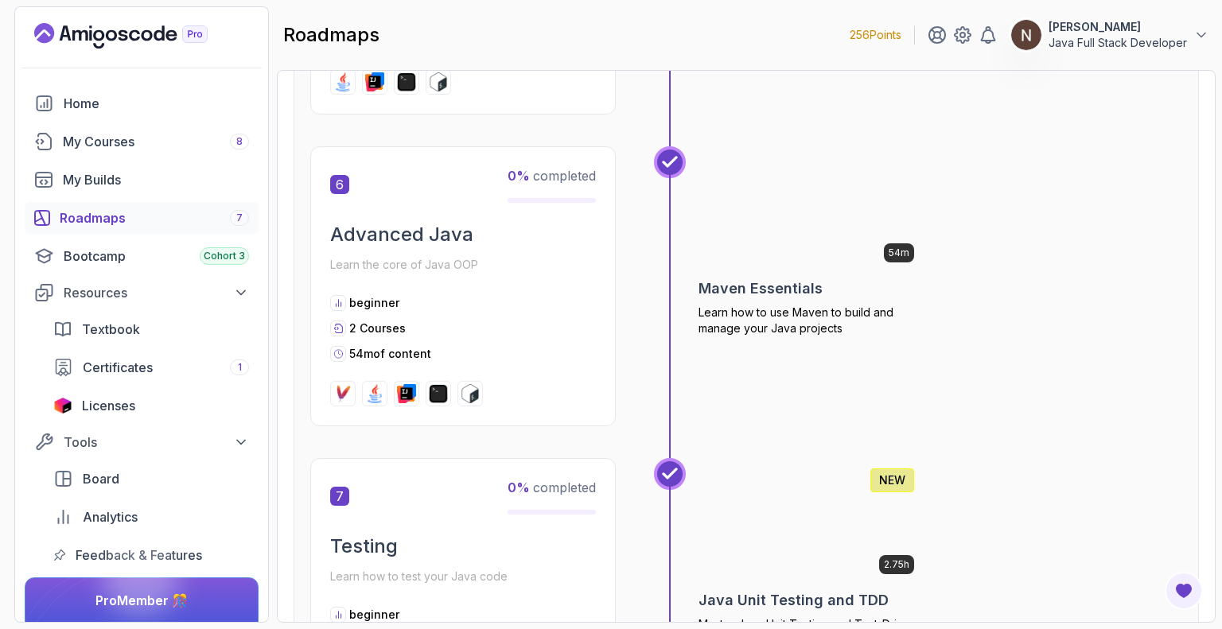
scroll to position [1922, 0]
